Goal: Information Seeking & Learning: Check status

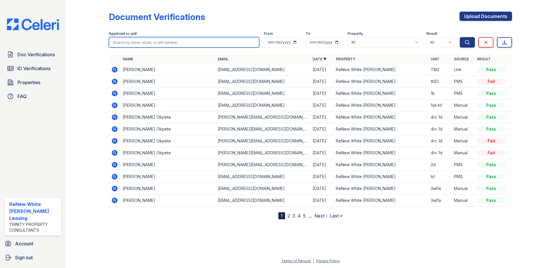
click input "search"
type input "WOOPDS"
click button "Search"
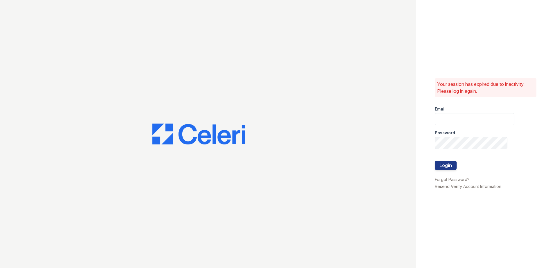
type input "renewwhitemarsh@trinity-pm.com"
click button "Login"
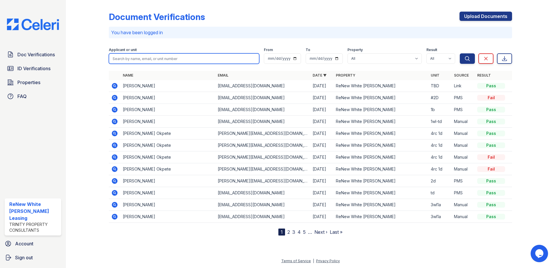
click at [172, 54] on input "search" at bounding box center [184, 58] width 150 height 10
type input "[PERSON_NAME]"
click at [460, 53] on button "Search" at bounding box center [467, 58] width 15 height 10
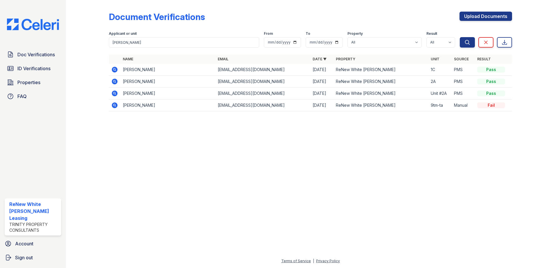
click at [114, 71] on icon at bounding box center [115, 70] width 6 height 6
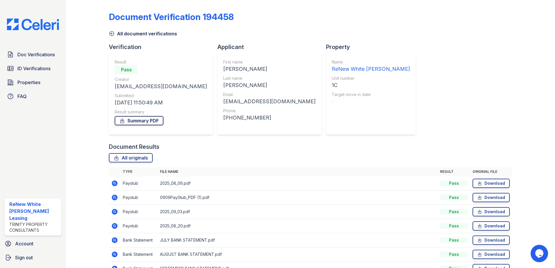
click at [136, 118] on link "Summary PDF" at bounding box center [139, 120] width 49 height 9
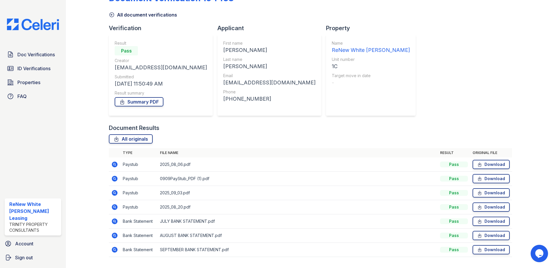
scroll to position [29, 0]
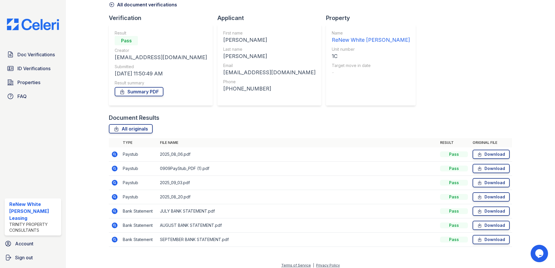
click at [114, 153] on icon at bounding box center [114, 154] width 7 height 7
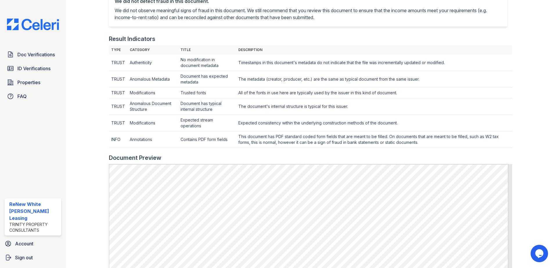
scroll to position [174, 0]
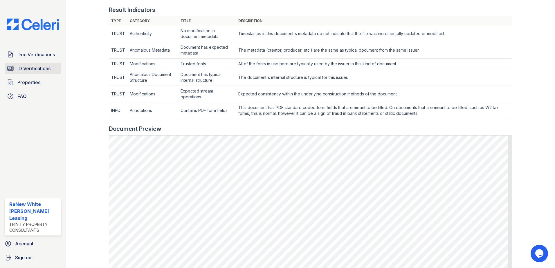
click at [45, 64] on link "ID Verifications" at bounding box center [33, 69] width 57 height 12
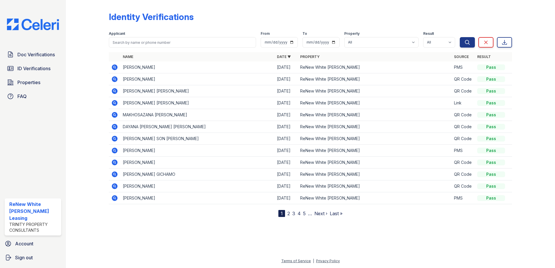
click at [161, 48] on form "Applicant From To Property All ReNew White Marsh Result All Pass Fail Caution R…" at bounding box center [310, 38] width 403 height 23
click at [161, 46] on input "search" at bounding box center [182, 42] width 147 height 10
type input "MAYLA"
click at [460, 37] on button "Search" at bounding box center [467, 42] width 15 height 10
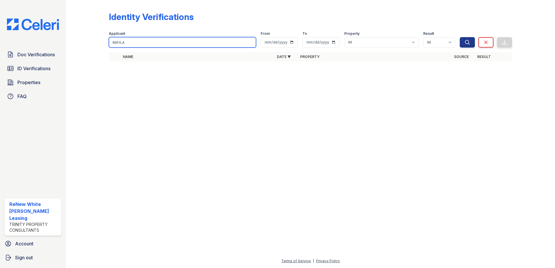
click at [145, 43] on input "MAYLA" at bounding box center [182, 42] width 147 height 10
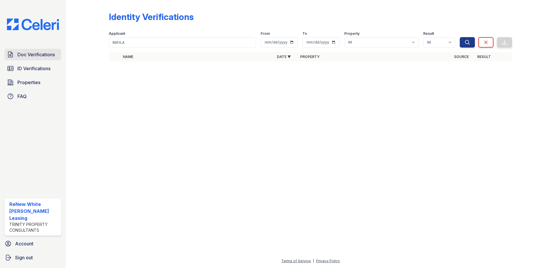
click at [41, 59] on link "Doc Verifications" at bounding box center [33, 55] width 57 height 12
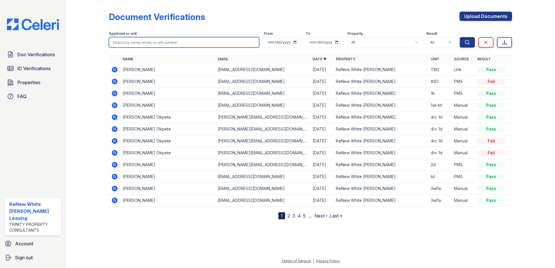
click at [170, 44] on input "search" at bounding box center [184, 42] width 150 height 10
type input "WO"
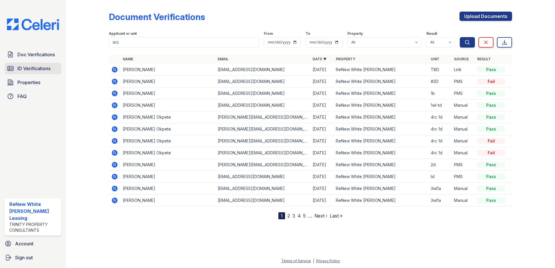
click at [39, 66] on span "ID Verifications" at bounding box center [33, 68] width 33 height 7
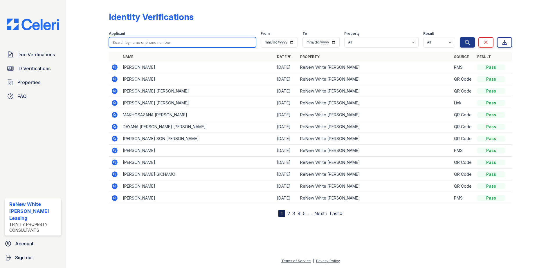
click at [152, 47] on input "search" at bounding box center [182, 42] width 147 height 10
type input "WOODS"
click at [460, 37] on button "Search" at bounding box center [467, 42] width 15 height 10
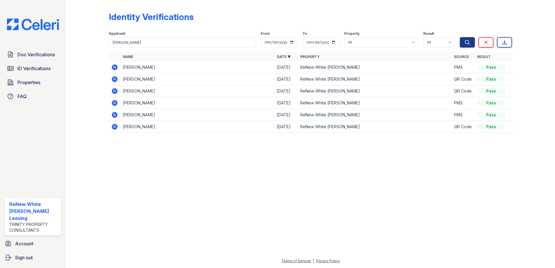
click at [113, 82] on icon at bounding box center [114, 79] width 7 height 7
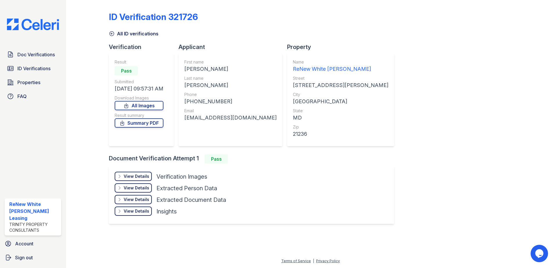
click at [150, 131] on div "Result Pass Submitted [DATE] 09:57:31 AM Download Images All Images Result summ…" at bounding box center [139, 99] width 49 height 81
click at [149, 119] on link "Summary PDF" at bounding box center [139, 122] width 49 height 9
click at [60, 56] on link "Doc Verifications" at bounding box center [33, 55] width 57 height 12
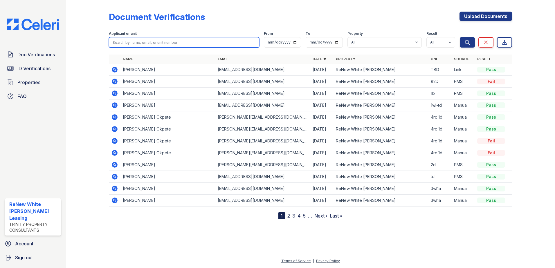
click at [148, 45] on input "search" at bounding box center [184, 42] width 150 height 10
type input "[PERSON_NAME]"
click at [460, 37] on button "Search" at bounding box center [467, 42] width 15 height 10
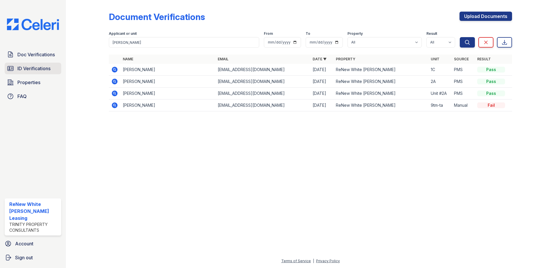
click at [44, 72] on span "ID Verifications" at bounding box center [33, 68] width 33 height 7
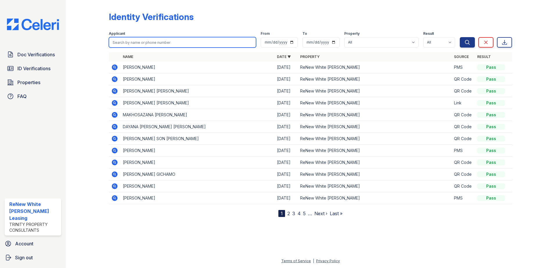
click at [140, 45] on input "search" at bounding box center [182, 42] width 147 height 10
type input "WOODS"
click at [460, 37] on button "Search" at bounding box center [467, 42] width 15 height 10
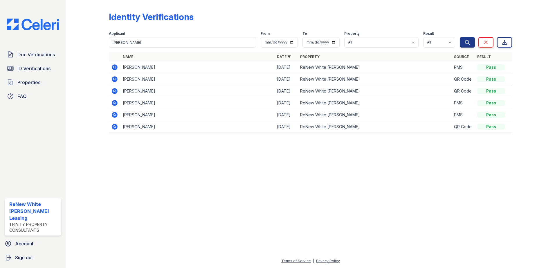
click at [115, 66] on icon at bounding box center [114, 67] width 7 height 7
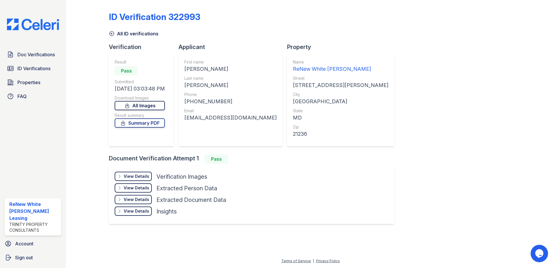
click at [139, 105] on link "All Images" at bounding box center [140, 105] width 50 height 9
click at [134, 173] on div "View Details Details" at bounding box center [133, 176] width 37 height 9
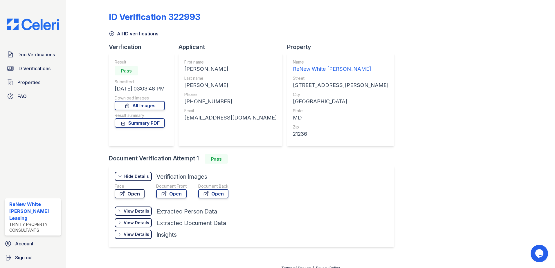
click at [136, 193] on link "Open" at bounding box center [130, 193] width 30 height 9
click at [166, 195] on icon at bounding box center [164, 194] width 6 height 6
click at [176, 192] on link "Open" at bounding box center [171, 193] width 30 height 9
click at [137, 212] on div "View Details" at bounding box center [137, 212] width 26 height 6
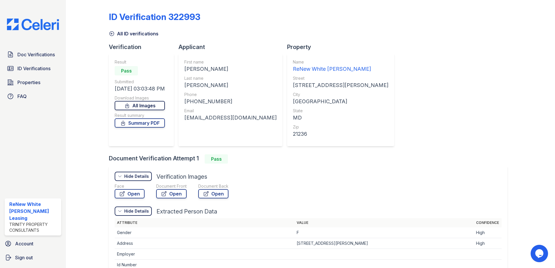
click at [151, 104] on link "All Images" at bounding box center [140, 105] width 50 height 9
click at [135, 122] on link "Summary PDF" at bounding box center [140, 122] width 50 height 9
click at [152, 123] on link "Summary PDF" at bounding box center [140, 122] width 50 height 9
click at [130, 196] on link "Open" at bounding box center [130, 193] width 30 height 9
click at [157, 195] on link "Open" at bounding box center [171, 193] width 30 height 9
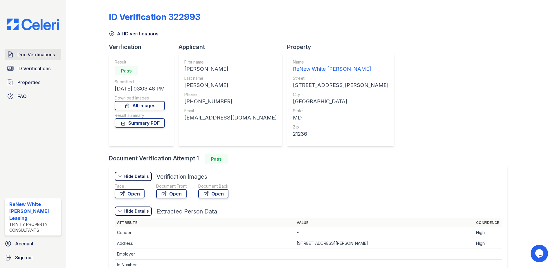
click at [42, 56] on span "Doc Verifications" at bounding box center [35, 54] width 37 height 7
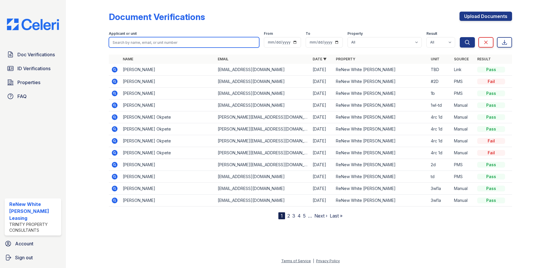
click at [175, 46] on input "search" at bounding box center [184, 42] width 150 height 10
type input "[PERSON_NAME]"
click at [460, 37] on button "Search" at bounding box center [467, 42] width 15 height 10
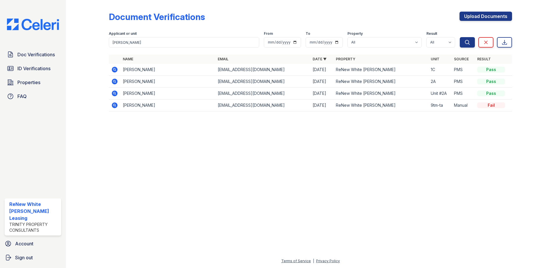
click at [114, 69] on icon at bounding box center [114, 69] width 7 height 7
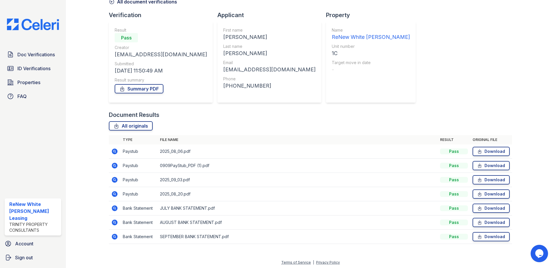
scroll to position [33, 0]
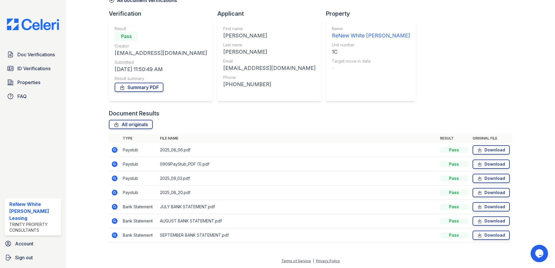
click at [114, 150] on icon at bounding box center [114, 149] width 1 height 1
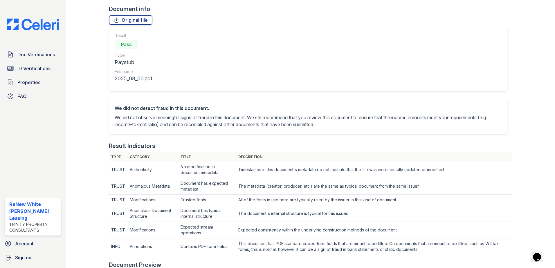
scroll to position [29, 0]
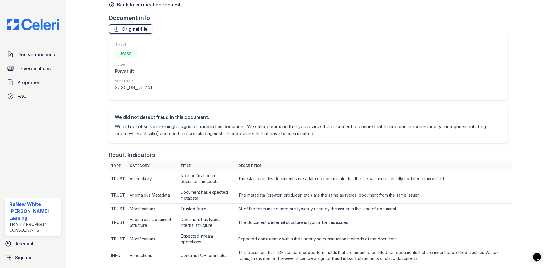
click at [133, 27] on link "Original file" at bounding box center [131, 28] width 44 height 9
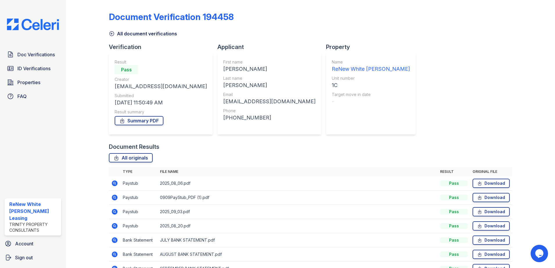
click at [114, 199] on icon at bounding box center [115, 198] width 6 height 6
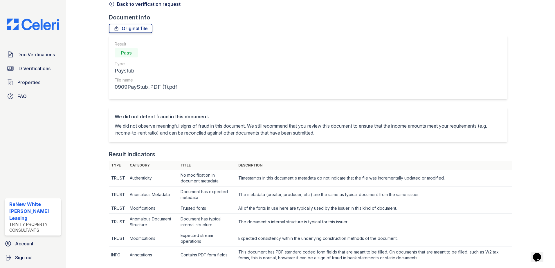
scroll to position [29, 0]
click at [135, 28] on link "Original file" at bounding box center [131, 28] width 44 height 9
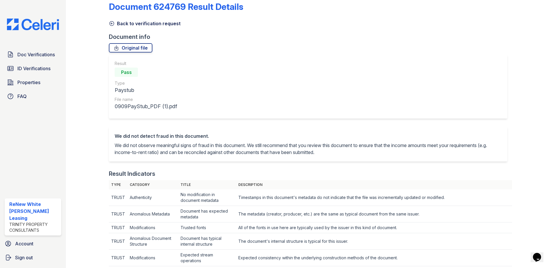
scroll to position [0, 0]
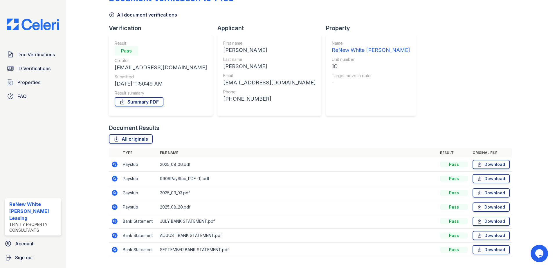
scroll to position [29, 0]
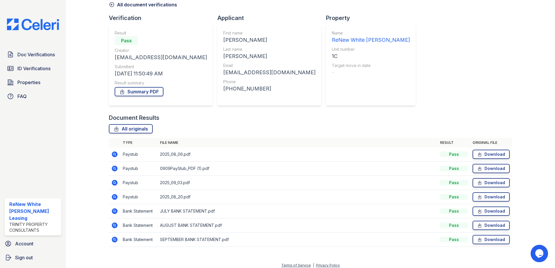
click at [114, 183] on icon at bounding box center [114, 182] width 1 height 1
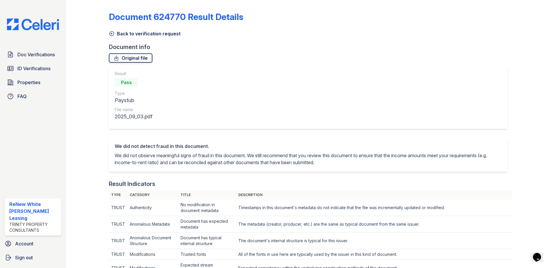
click at [144, 58] on link "Original file" at bounding box center [131, 57] width 44 height 9
click at [24, 51] on link "Doc Verifications" at bounding box center [33, 55] width 57 height 12
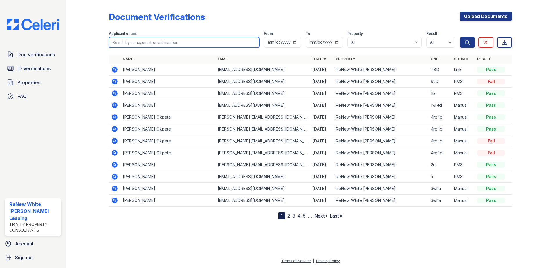
click at [164, 42] on input "search" at bounding box center [184, 42] width 150 height 10
type input "[PERSON_NAME]"
click at [460, 37] on button "Search" at bounding box center [467, 42] width 15 height 10
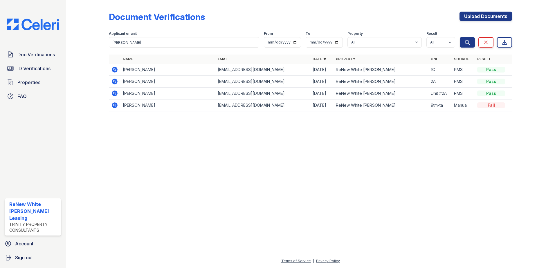
click at [113, 68] on icon at bounding box center [115, 70] width 6 height 6
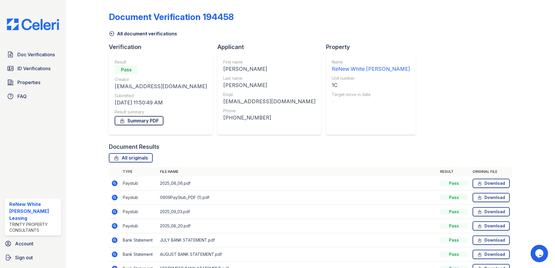
click at [139, 116] on link "Summary PDF" at bounding box center [139, 120] width 49 height 9
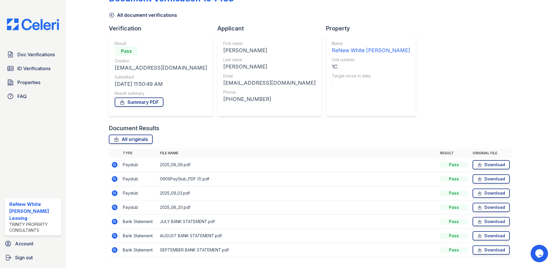
scroll to position [29, 0]
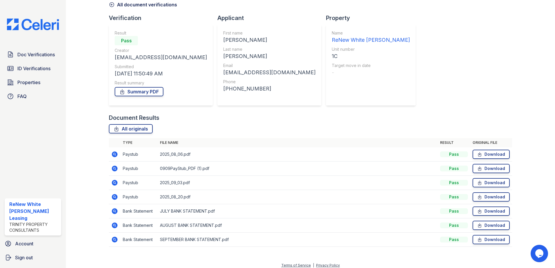
click at [114, 197] on icon at bounding box center [114, 197] width 7 height 7
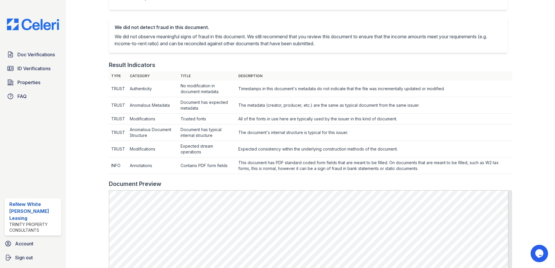
scroll to position [174, 0]
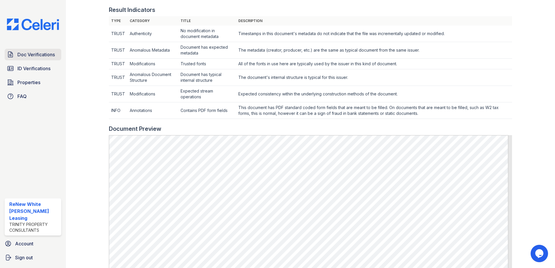
click at [43, 54] on span "Doc Verifications" at bounding box center [35, 54] width 37 height 7
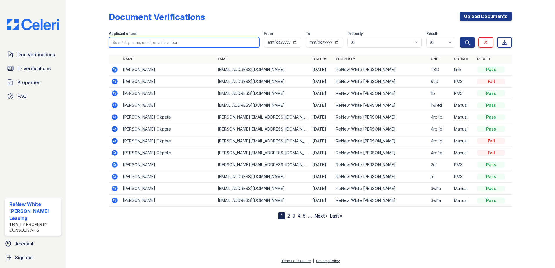
drag, startPoint x: 169, startPoint y: 43, endPoint x: 174, endPoint y: 29, distance: 14.8
click at [169, 43] on input "search" at bounding box center [184, 42] width 150 height 10
type input "woods"
click at [460, 37] on button "Search" at bounding box center [467, 42] width 15 height 10
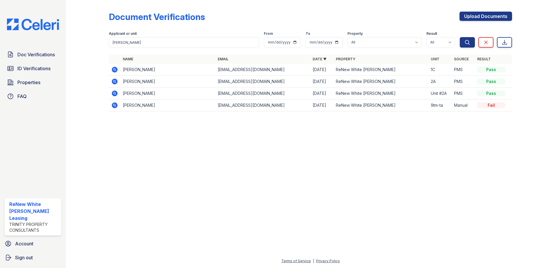
click at [116, 68] on icon at bounding box center [115, 70] width 6 height 6
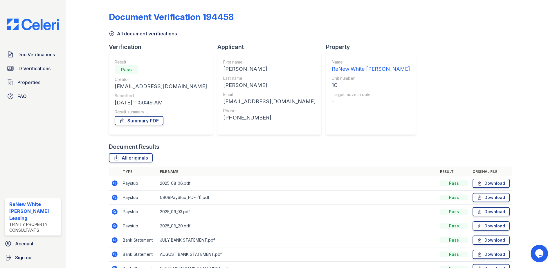
click at [115, 197] on icon at bounding box center [114, 197] width 7 height 7
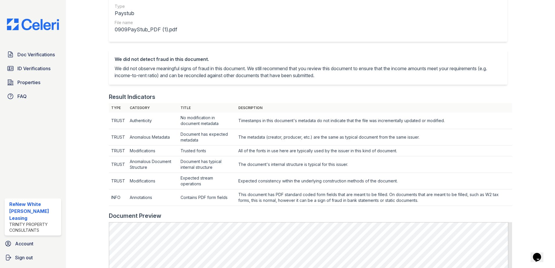
scroll to position [174, 0]
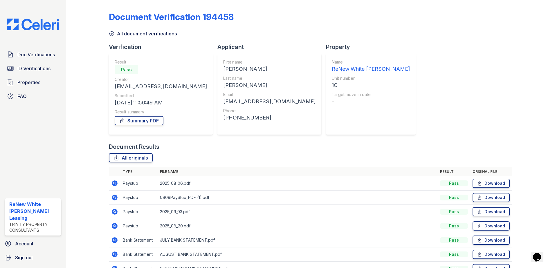
scroll to position [29, 0]
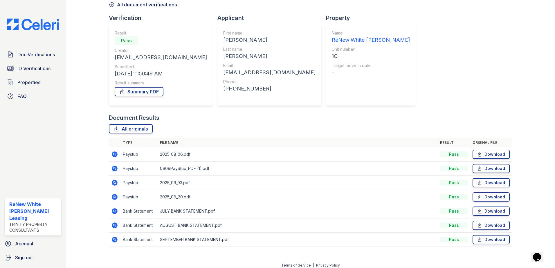
click at [114, 169] on icon at bounding box center [114, 168] width 7 height 7
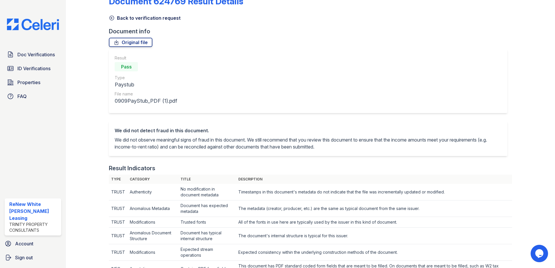
scroll to position [116, 0]
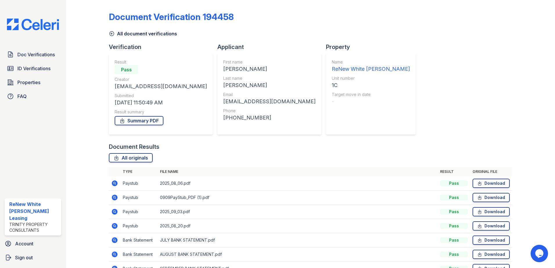
click at [111, 197] on td at bounding box center [115, 198] width 12 height 14
click at [113, 198] on icon at bounding box center [114, 197] width 7 height 7
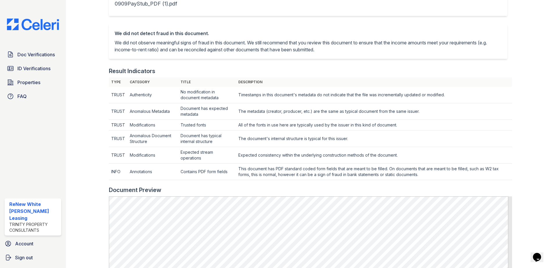
scroll to position [116, 0]
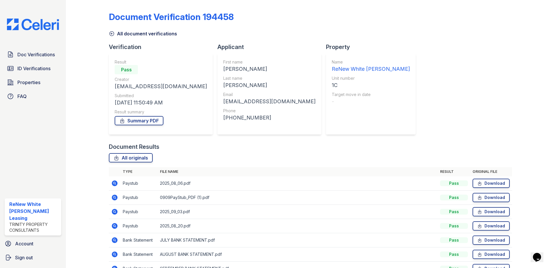
click at [115, 183] on icon at bounding box center [114, 183] width 7 height 7
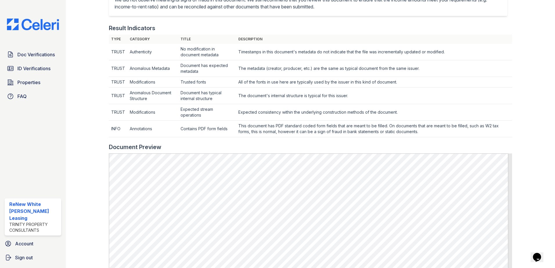
scroll to position [174, 0]
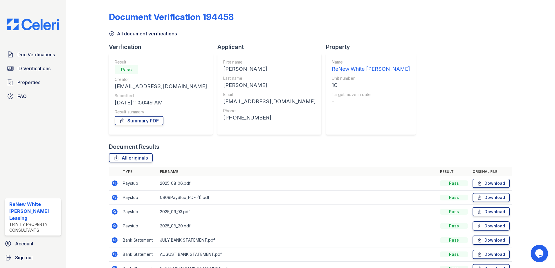
click at [113, 228] on icon at bounding box center [115, 226] width 6 height 6
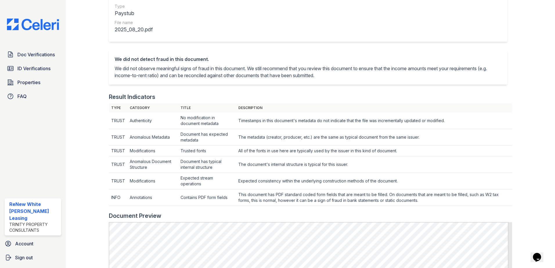
scroll to position [116, 0]
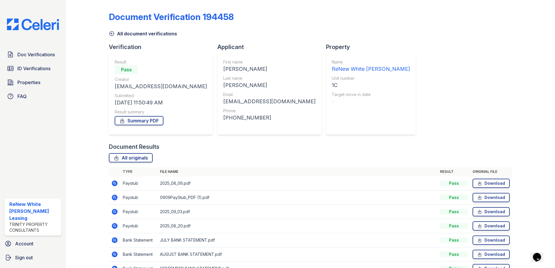
click at [115, 211] on icon at bounding box center [114, 212] width 7 height 7
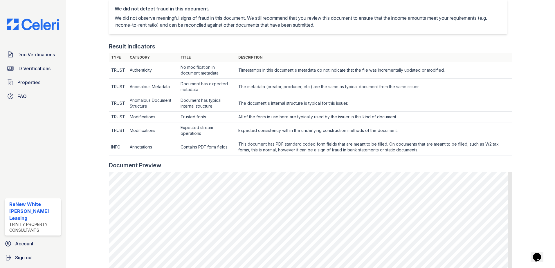
scroll to position [145, 0]
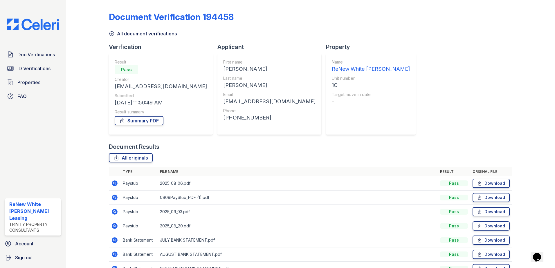
click at [114, 182] on icon at bounding box center [115, 184] width 6 height 6
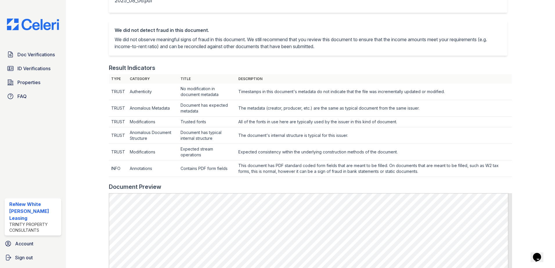
scroll to position [145, 0]
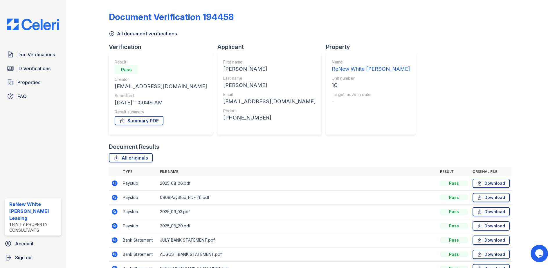
click at [115, 197] on icon at bounding box center [114, 197] width 7 height 7
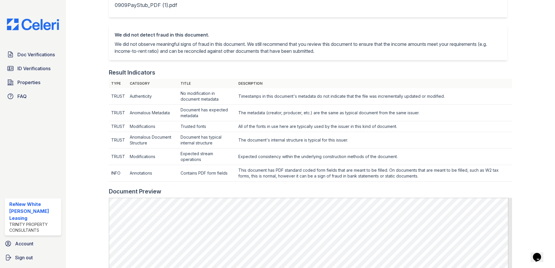
scroll to position [145, 0]
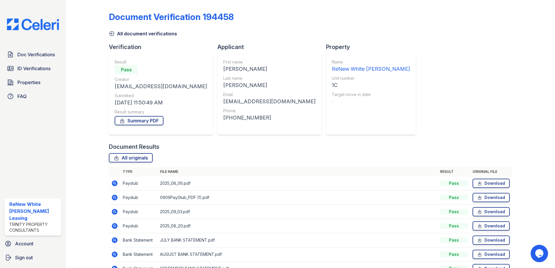
click at [114, 227] on icon at bounding box center [115, 226] width 6 height 6
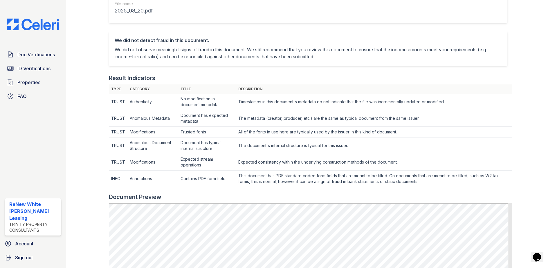
scroll to position [116, 0]
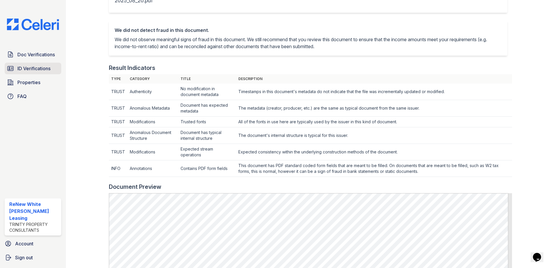
click at [19, 71] on span "ID Verifications" at bounding box center [33, 68] width 33 height 7
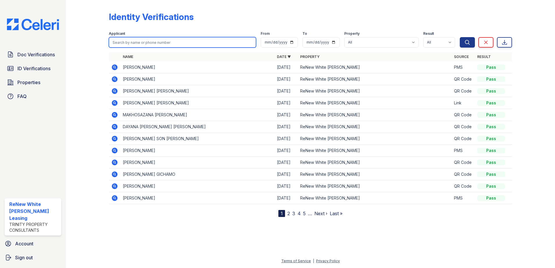
click at [137, 38] on input "search" at bounding box center [182, 42] width 147 height 10
type input "[PERSON_NAME]"
click at [460, 37] on button "Search" at bounding box center [467, 42] width 15 height 10
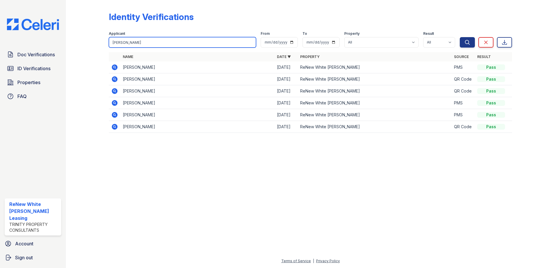
click at [139, 46] on input "[PERSON_NAME]" at bounding box center [182, 42] width 147 height 10
type input "w"
type input "[PERSON_NAME]"
click at [460, 37] on button "Search" at bounding box center [467, 42] width 15 height 10
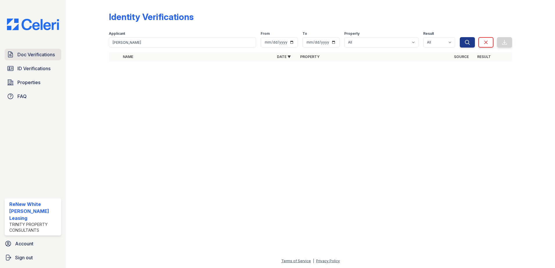
click at [34, 56] on span "Doc Verifications" at bounding box center [35, 54] width 37 height 7
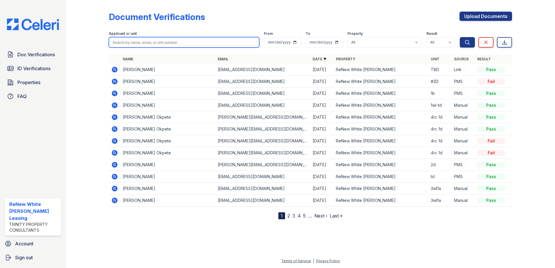
click at [152, 45] on input "search" at bounding box center [184, 42] width 150 height 10
type input "roseline"
click at [460, 37] on button "Search" at bounding box center [467, 42] width 15 height 10
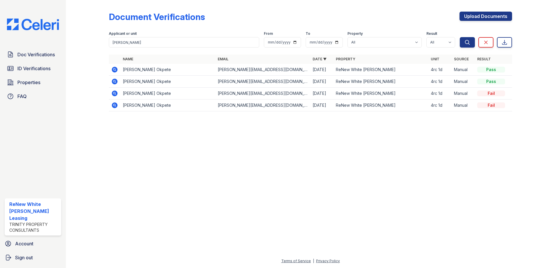
click at [113, 69] on icon at bounding box center [115, 70] width 6 height 6
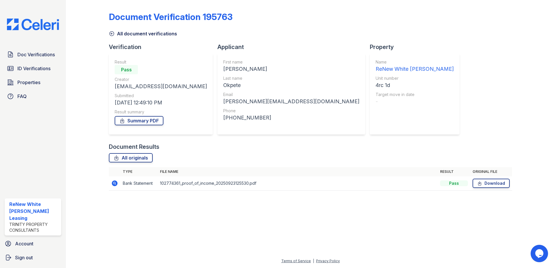
click at [117, 181] on icon at bounding box center [114, 183] width 7 height 7
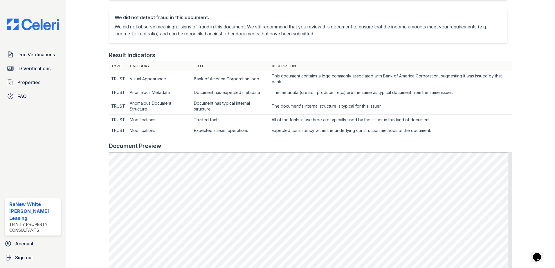
scroll to position [145, 0]
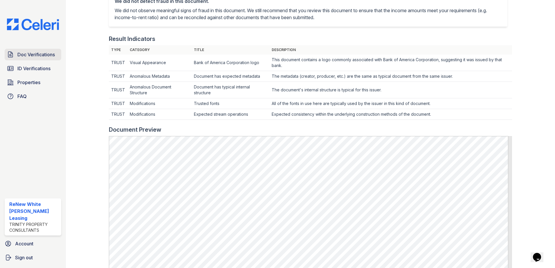
click at [40, 51] on span "Doc Verifications" at bounding box center [35, 54] width 37 height 7
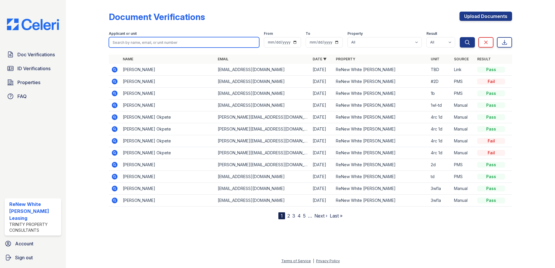
click at [161, 44] on input "search" at bounding box center [184, 42] width 150 height 10
type input "white"
click at [460, 37] on button "Search" at bounding box center [467, 42] width 15 height 10
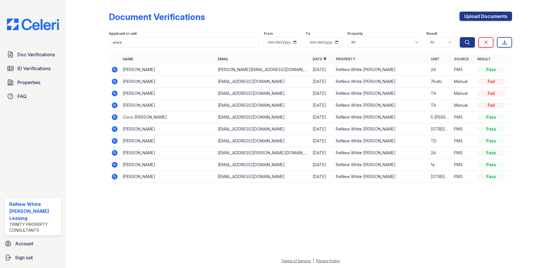
click at [115, 72] on icon at bounding box center [115, 70] width 6 height 6
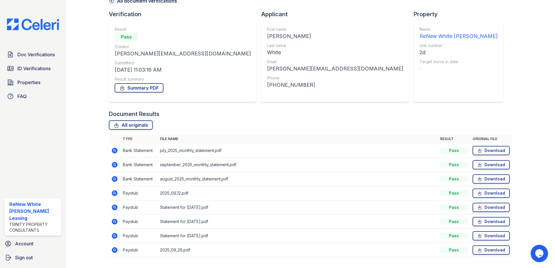
scroll to position [48, 0]
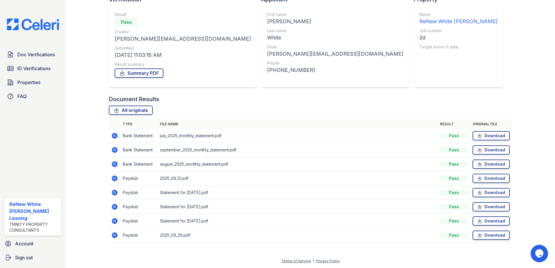
click at [115, 177] on icon at bounding box center [115, 179] width 6 height 6
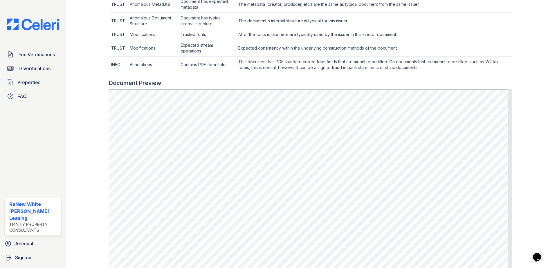
scroll to position [232, 0]
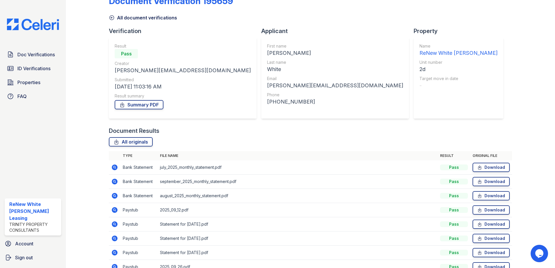
scroll to position [48, 0]
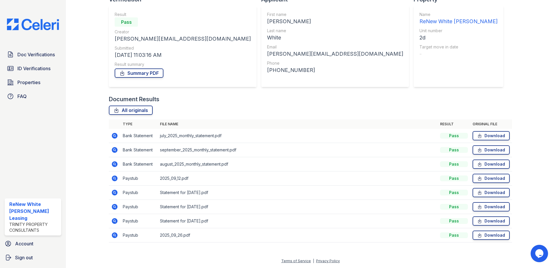
click at [113, 236] on icon at bounding box center [115, 236] width 6 height 6
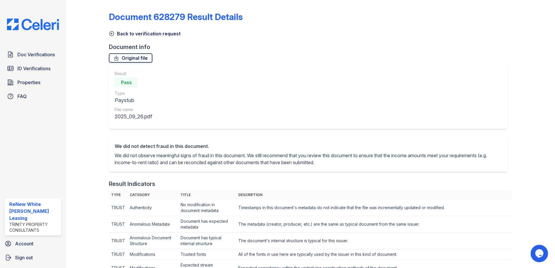
click at [129, 61] on link "Original file" at bounding box center [131, 57] width 44 height 9
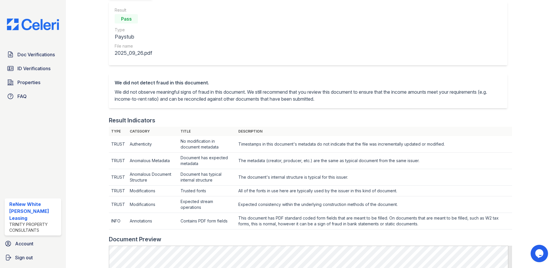
scroll to position [58, 0]
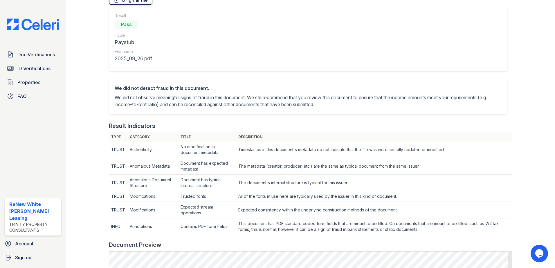
click at [137, 2] on link "Original file" at bounding box center [131, -1] width 44 height 9
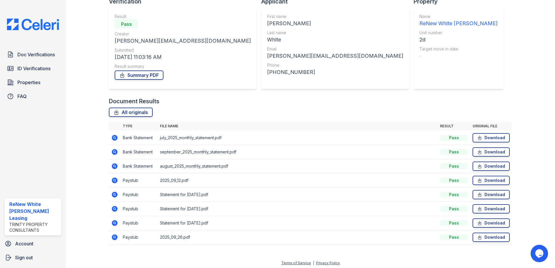
scroll to position [48, 0]
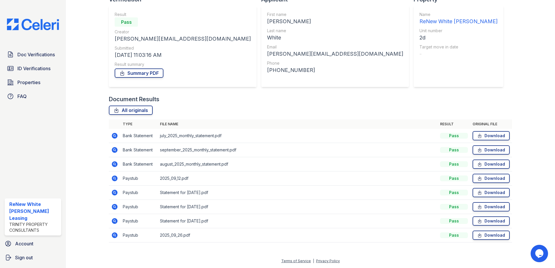
click at [115, 178] on icon at bounding box center [114, 178] width 7 height 7
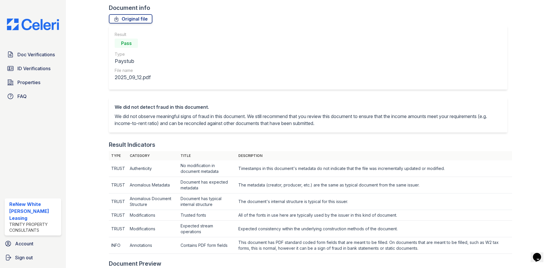
scroll to position [29, 0]
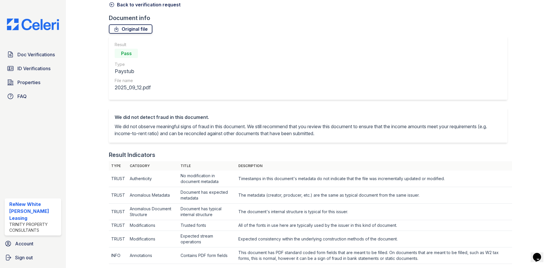
click at [119, 30] on link "Original file" at bounding box center [131, 28] width 44 height 9
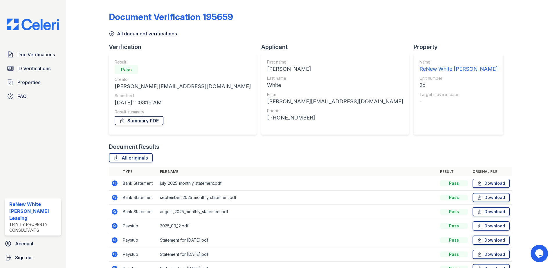
click at [129, 120] on link "Summary PDF" at bounding box center [139, 120] width 49 height 9
